Goal: Task Accomplishment & Management: Complete application form

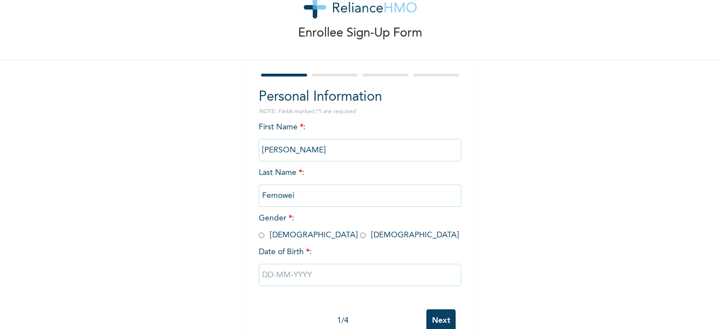
scroll to position [43, 0]
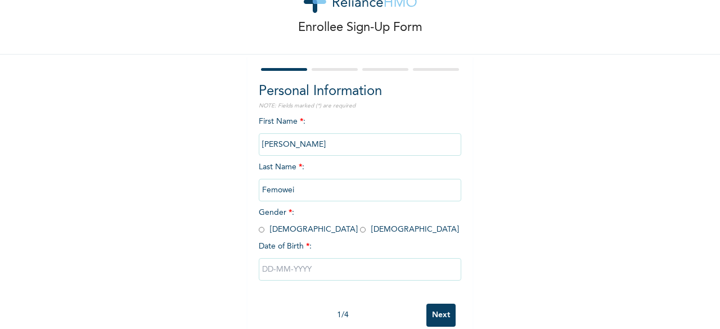
click at [360, 230] on input "radio" at bounding box center [363, 230] width 6 height 11
radio input "true"
click at [287, 272] on input "text" at bounding box center [360, 269] width 203 height 23
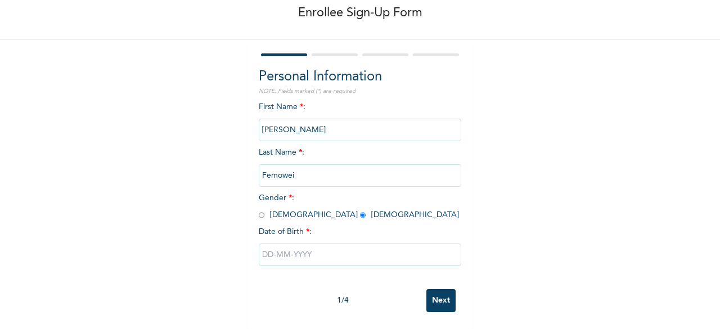
select select "8"
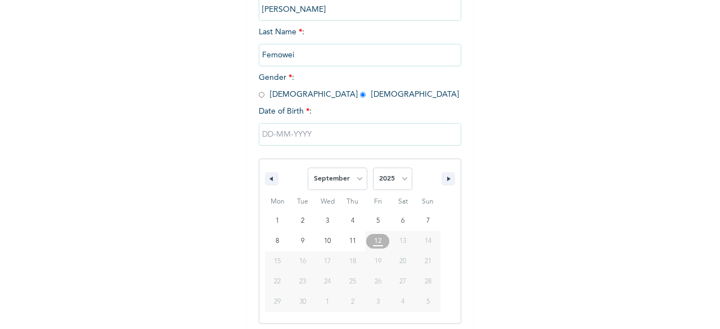
scroll to position [183, 0]
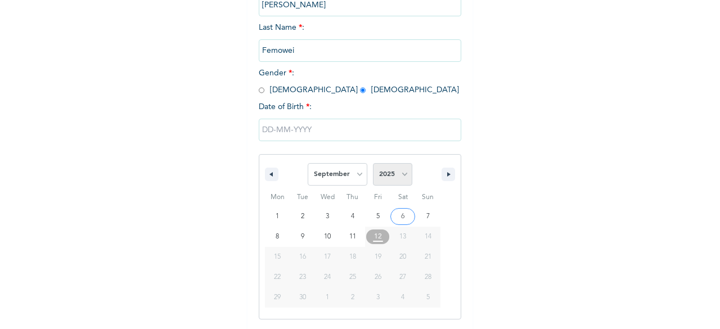
click at [388, 177] on select "2025 2024 2023 2022 2021 2020 2019 2018 2017 2016 2015 2014 2013 2012 2011 2010…" at bounding box center [392, 174] width 39 height 23
select select "1998"
click at [373, 164] on select "2025 2024 2023 2022 2021 2020 2019 2018 2017 2016 2015 2014 2013 2012 2011 2010…" at bounding box center [392, 174] width 39 height 23
click at [357, 173] on select "January February March April May June July August September October November De…" at bounding box center [338, 174] width 60 height 23
select select "3"
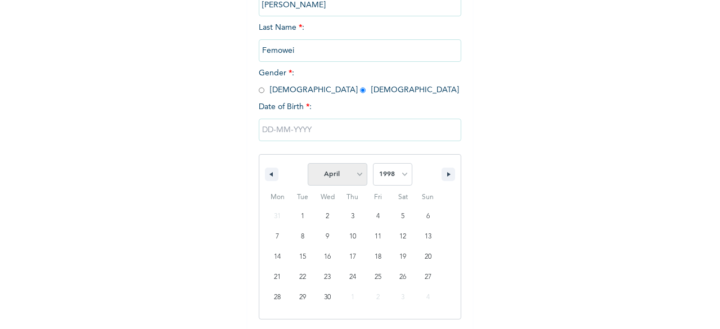
click at [308, 164] on select "January February March April May June July August September October November De…" at bounding box center [338, 174] width 60 height 23
type input "[DATE]"
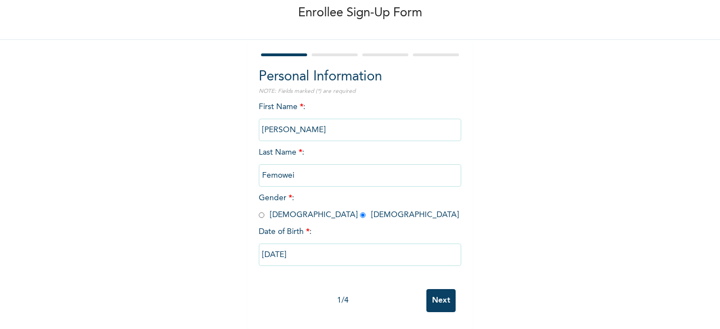
click at [446, 292] on input "Next" at bounding box center [441, 300] width 29 height 23
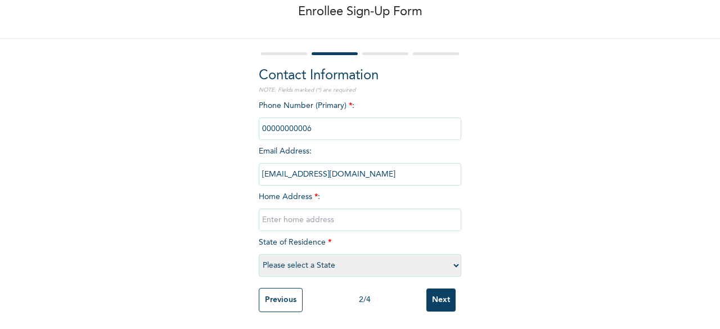
click at [361, 118] on input "phone" at bounding box center [360, 129] width 203 height 23
click at [303, 118] on input "phone" at bounding box center [360, 129] width 203 height 23
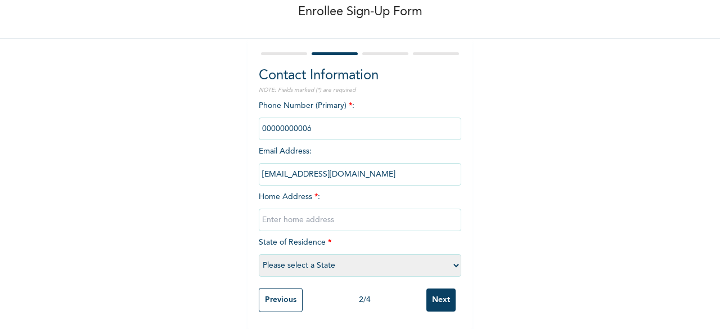
click at [320, 140] on div "Phone Number (Primary) * : Email Address : [EMAIL_ADDRESS][DOMAIN_NAME] Home Ad…" at bounding box center [360, 191] width 203 height 182
click at [305, 209] on input "text" at bounding box center [360, 220] width 203 height 23
click at [289, 254] on select "Please select a State [PERSON_NAME] (FCT) [PERSON_NAME] Ibom [GEOGRAPHIC_DATA] …" at bounding box center [360, 265] width 203 height 23
select select "25"
click at [259, 254] on select "Please select a State [PERSON_NAME] (FCT) [PERSON_NAME] Ibom [GEOGRAPHIC_DATA] …" at bounding box center [360, 265] width 203 height 23
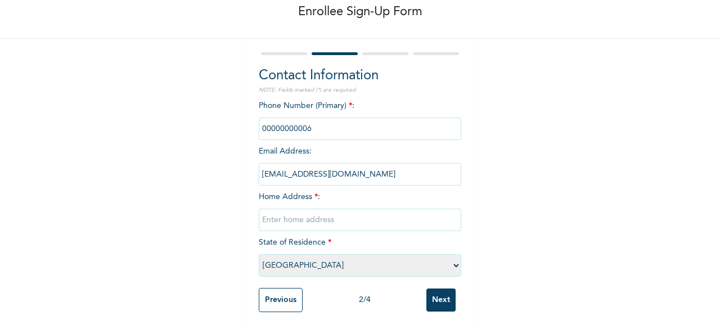
click at [301, 209] on input "text" at bounding box center [360, 220] width 203 height 23
type input "Chevron Estate, [GEOGRAPHIC_DATA], [GEOGRAPHIC_DATA]"
click at [359, 124] on input "phone" at bounding box center [360, 129] width 203 height 23
click at [276, 120] on input "phone" at bounding box center [360, 129] width 203 height 23
click at [288, 118] on input "phone" at bounding box center [360, 129] width 203 height 23
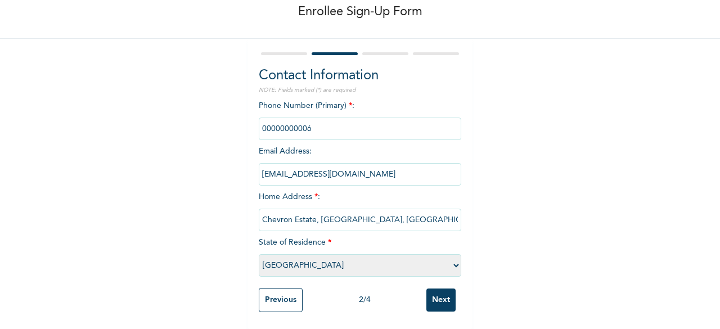
click at [288, 118] on input "phone" at bounding box center [360, 129] width 203 height 23
click at [290, 118] on input "phone" at bounding box center [360, 129] width 203 height 23
click at [323, 122] on input "phone" at bounding box center [360, 129] width 203 height 23
click at [322, 118] on input "phone" at bounding box center [360, 129] width 203 height 23
click at [292, 118] on input "phone" at bounding box center [360, 129] width 203 height 23
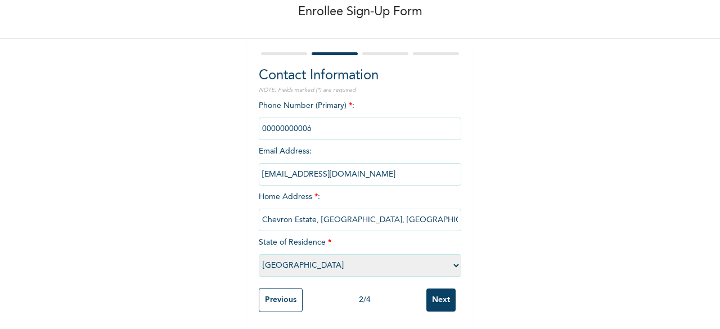
drag, startPoint x: 272, startPoint y: 115, endPoint x: 330, endPoint y: 114, distance: 58.0
click at [330, 118] on input "phone" at bounding box center [360, 129] width 203 height 23
click at [429, 293] on input "Next" at bounding box center [441, 300] width 29 height 23
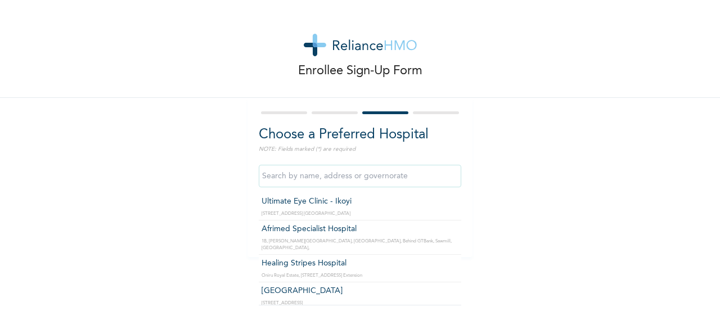
click at [366, 172] on input "text" at bounding box center [360, 176] width 203 height 23
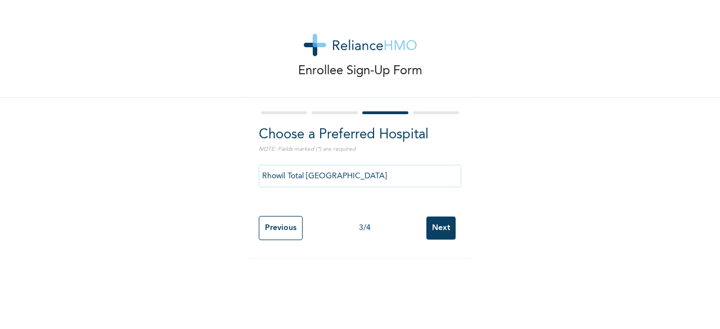
drag, startPoint x: 375, startPoint y: 200, endPoint x: 344, endPoint y: 198, distance: 31.0
click at [376, 182] on input "Rhowil Total [GEOGRAPHIC_DATA]" at bounding box center [360, 176] width 203 height 23
type input "R"
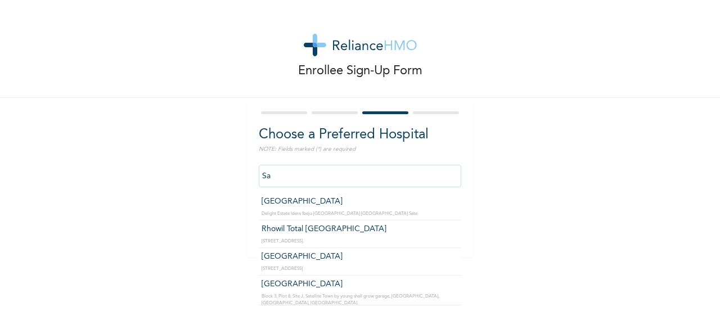
type input "S"
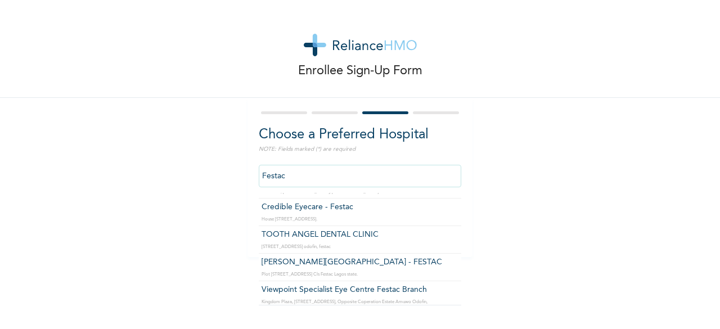
scroll to position [620, 0]
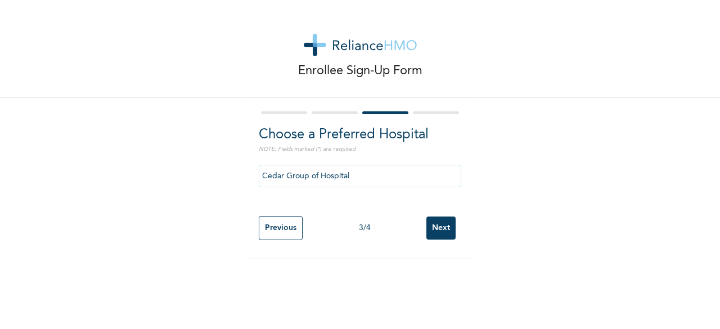
drag, startPoint x: 357, startPoint y: 301, endPoint x: 335, endPoint y: 257, distance: 48.8
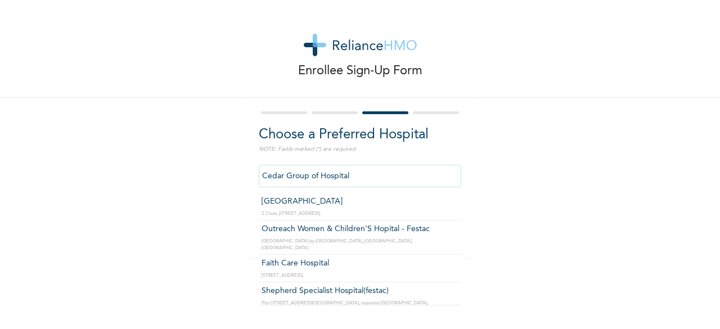
click at [374, 168] on input "Cedar Group of Hospital" at bounding box center [360, 176] width 203 height 23
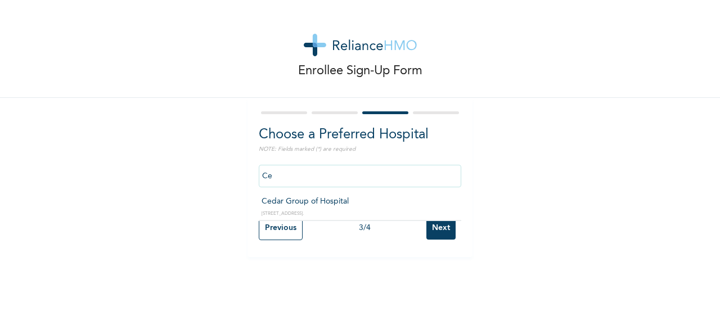
type input "C"
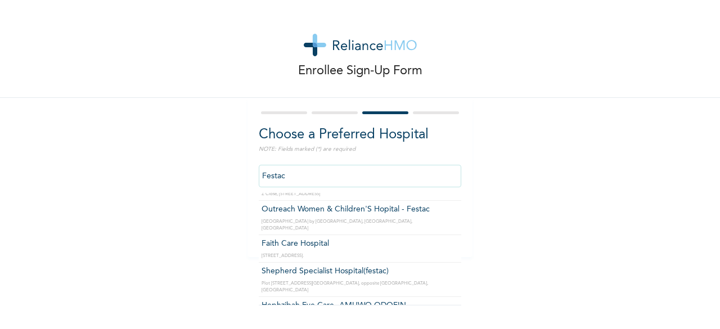
scroll to position [0, 0]
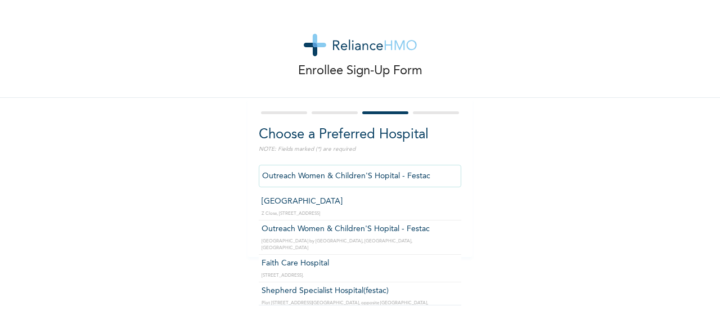
click at [364, 177] on input "Outreach Women & Children'S Hopital - Festac" at bounding box center [360, 176] width 203 height 23
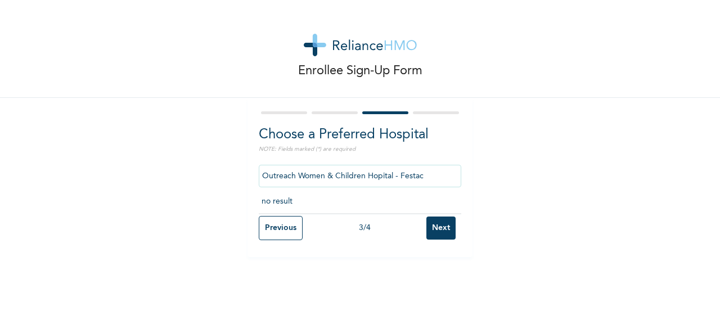
click at [422, 177] on input "Outreach Women & Children Hopital - Festac" at bounding box center [360, 176] width 203 height 23
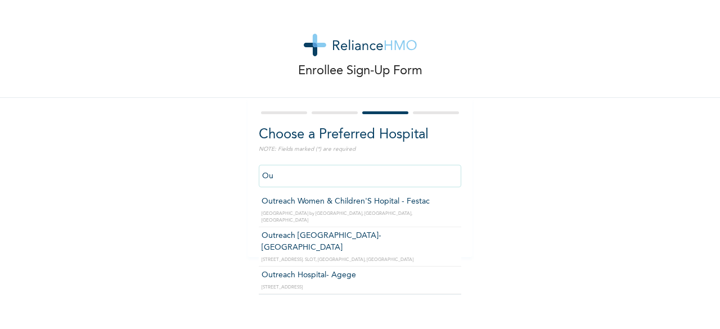
type input "O"
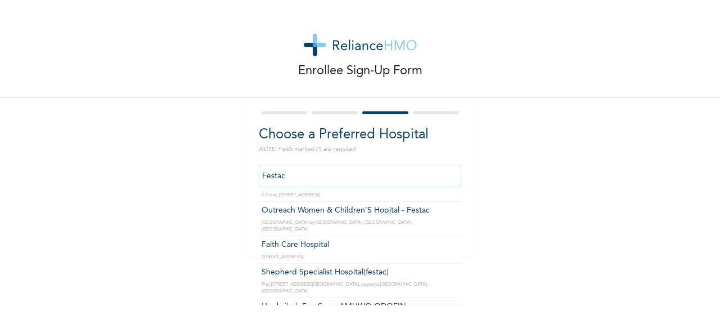
scroll to position [19, 0]
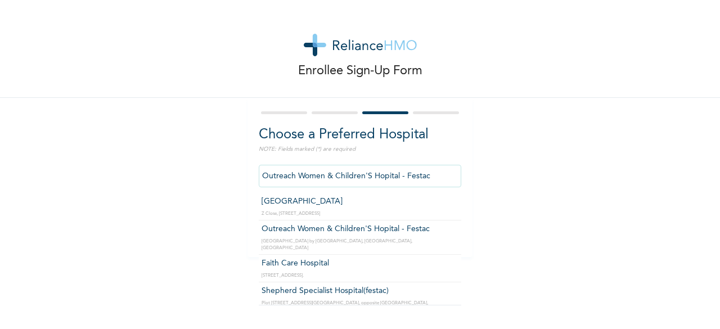
click at [380, 173] on input "Outreach Women & Children'S Hopital - Festac" at bounding box center [360, 176] width 203 height 23
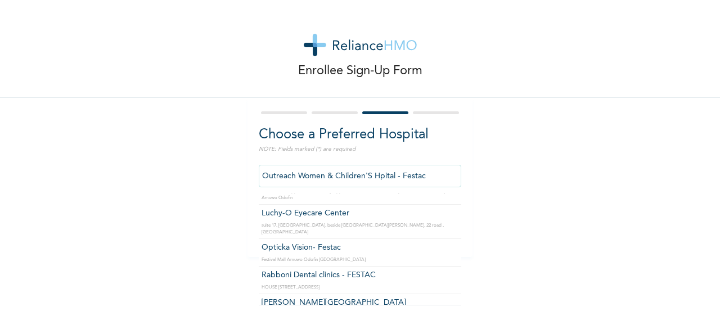
scroll to position [0, 0]
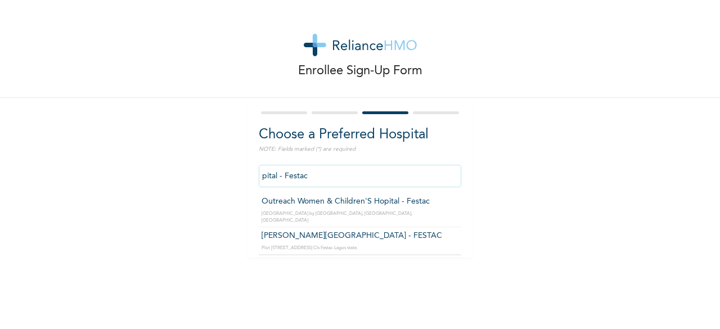
type input "Outreach Women & Children'S Hopital - Festac"
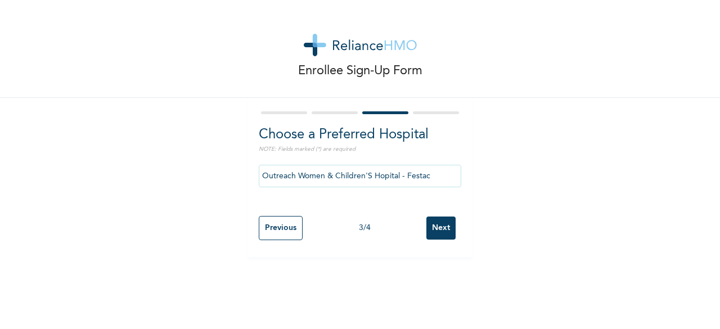
click at [440, 231] on input "Next" at bounding box center [441, 228] width 29 height 23
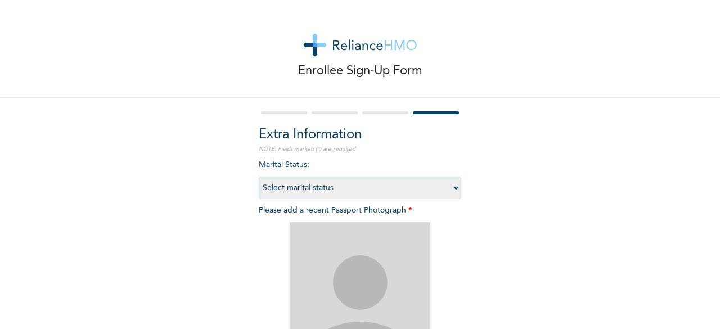
click at [365, 191] on select "Select marital status [DEMOGRAPHIC_DATA] Married [DEMOGRAPHIC_DATA] Widow/[DEMO…" at bounding box center [360, 188] width 203 height 23
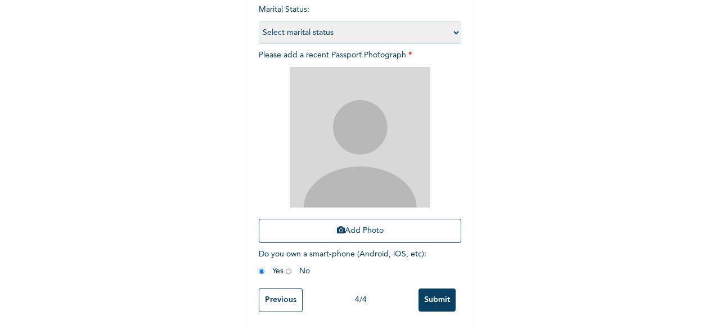
click at [331, 25] on select "Select marital status [DEMOGRAPHIC_DATA] Married [DEMOGRAPHIC_DATA] Widow/[DEMO…" at bounding box center [360, 32] width 203 height 23
select select "1"
click at [259, 21] on select "Select marital status [DEMOGRAPHIC_DATA] Married [DEMOGRAPHIC_DATA] Widow/[DEMO…" at bounding box center [360, 32] width 203 height 23
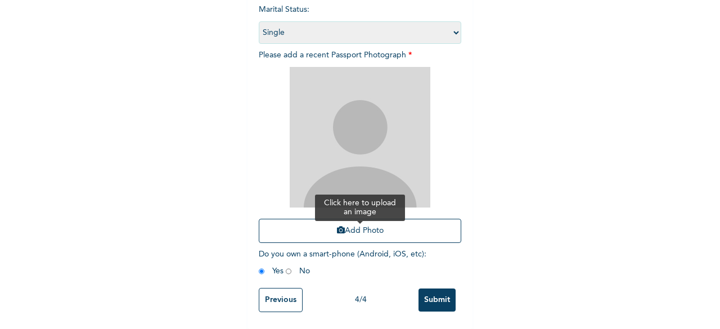
click at [315, 219] on button "Add Photo" at bounding box center [360, 231] width 203 height 24
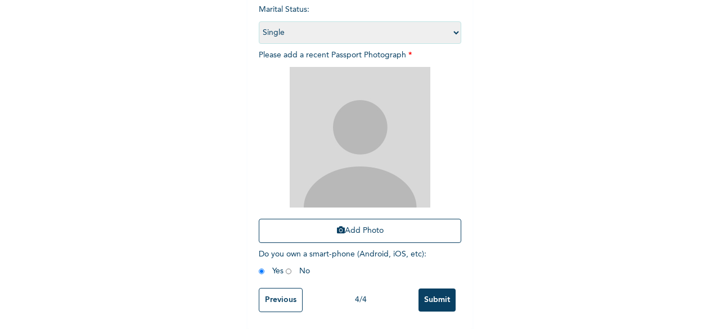
click at [438, 297] on input "Submit" at bounding box center [437, 300] width 37 height 23
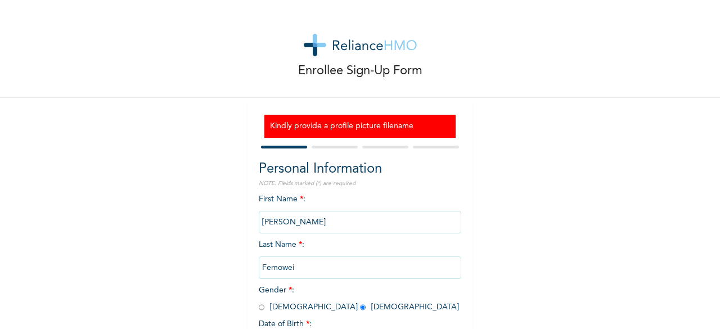
scroll to position [102, 0]
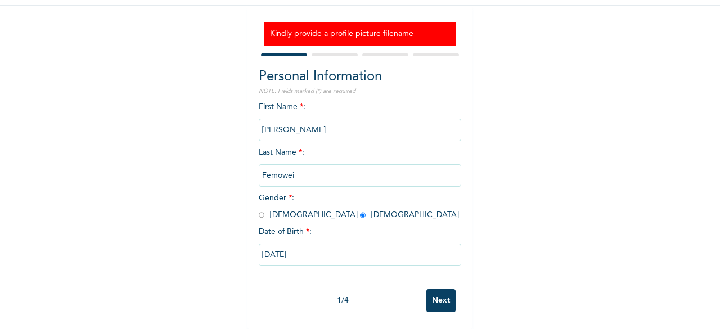
click at [434, 289] on input "Next" at bounding box center [441, 300] width 29 height 23
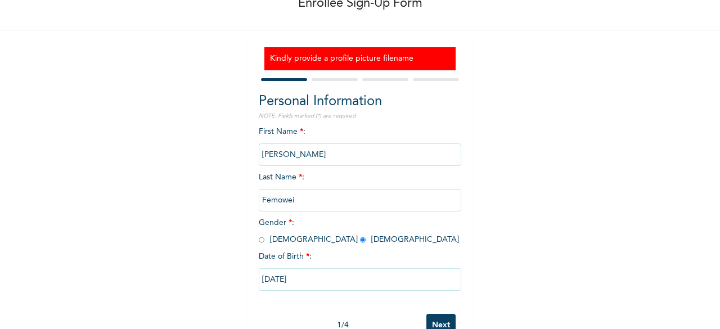
select select "25"
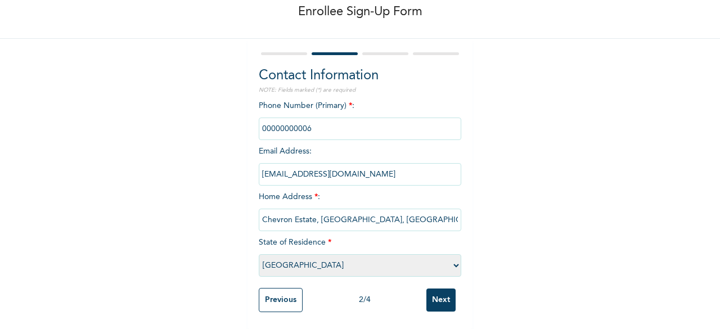
click at [434, 289] on input "Next" at bounding box center [441, 300] width 29 height 23
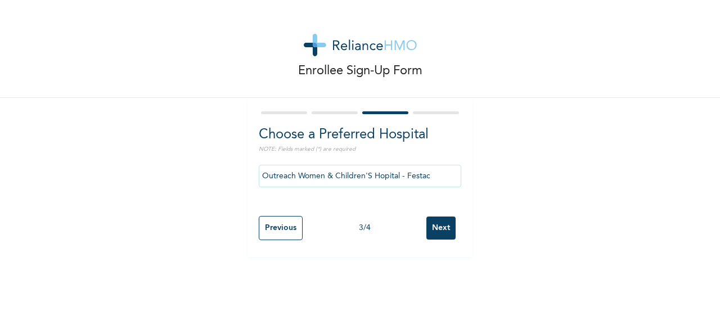
scroll to position [0, 0]
click at [577, 78] on div "Enrollee Sign-Up Form" at bounding box center [360, 49] width 720 height 98
click at [442, 232] on input "Next" at bounding box center [441, 228] width 29 height 23
select select "1"
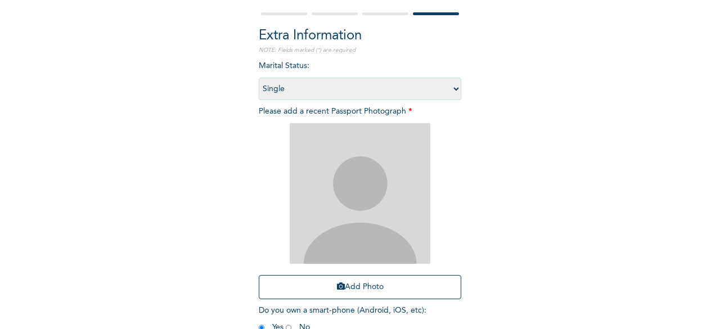
scroll to position [100, 0]
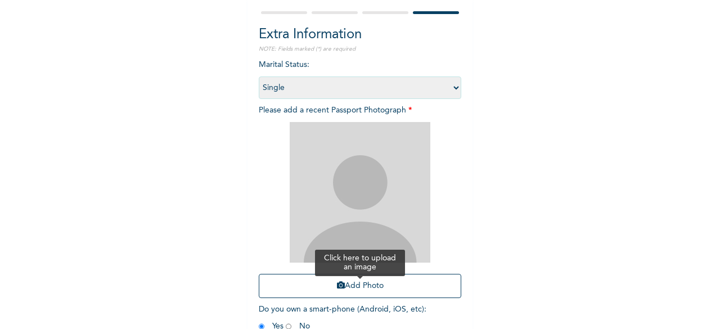
click at [377, 289] on button "Add Photo" at bounding box center [360, 286] width 203 height 24
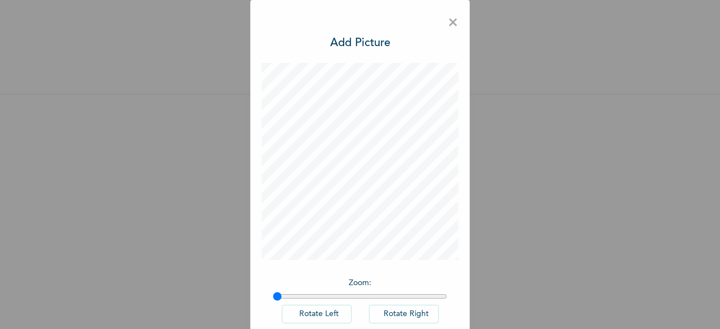
scroll to position [63, 0]
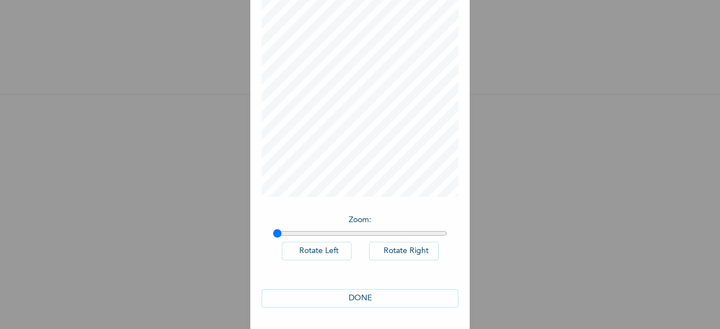
click at [400, 294] on button "DONE" at bounding box center [360, 298] width 197 height 19
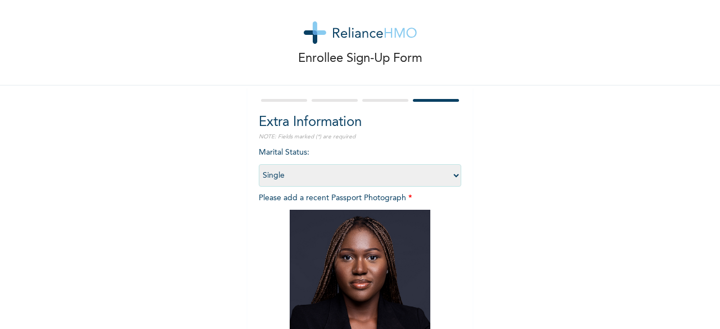
scroll to position [164, 0]
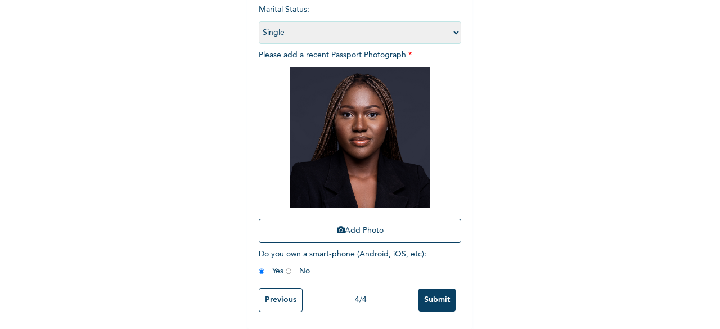
click at [446, 289] on input "Submit" at bounding box center [437, 300] width 37 height 23
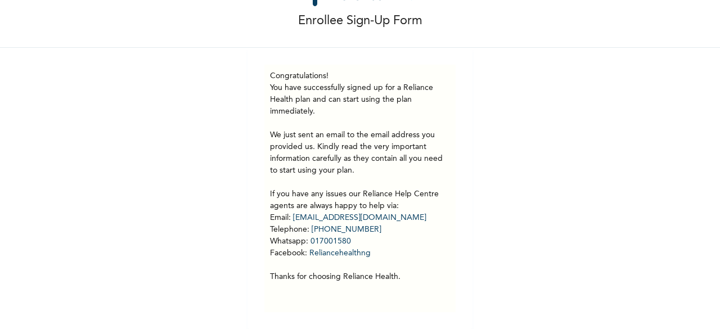
scroll to position [0, 0]
